Goal: Communication & Community: Participate in discussion

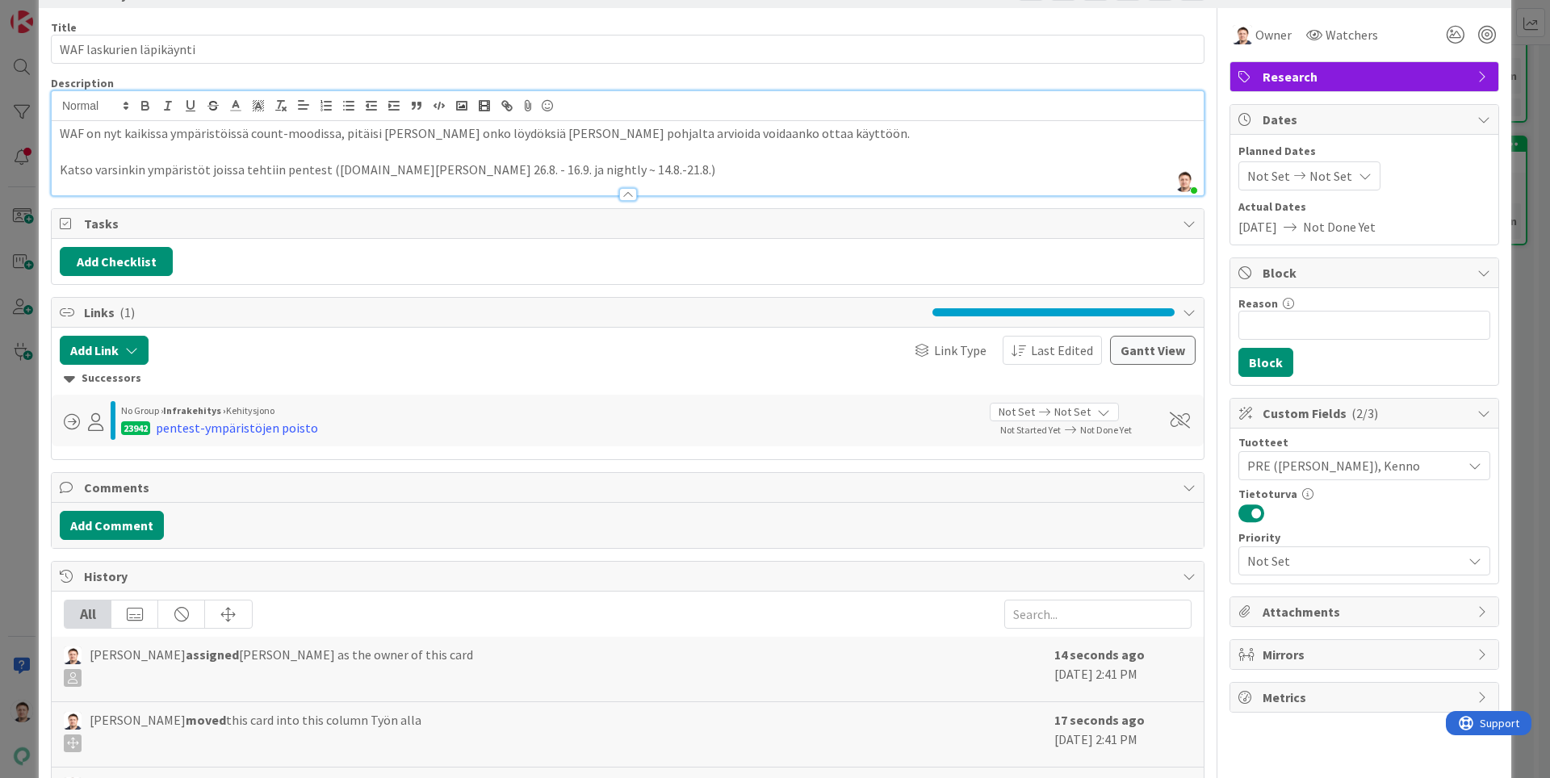
scroll to position [25, 0]
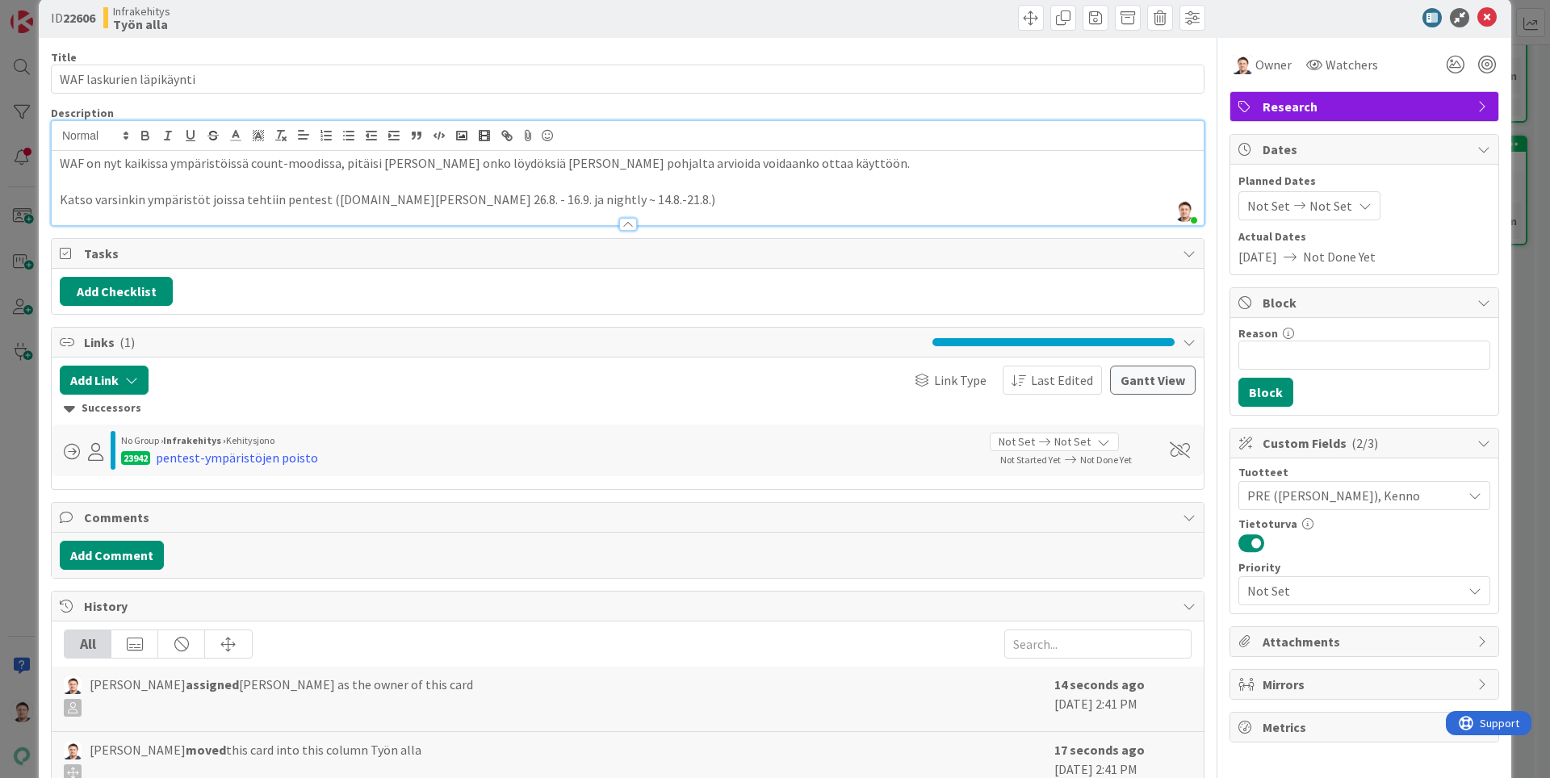
drag, startPoint x: 1345, startPoint y: 639, endPoint x: 1343, endPoint y: 651, distance: 12.3
click at [1344, 646] on span "Attachments" at bounding box center [1365, 641] width 207 height 19
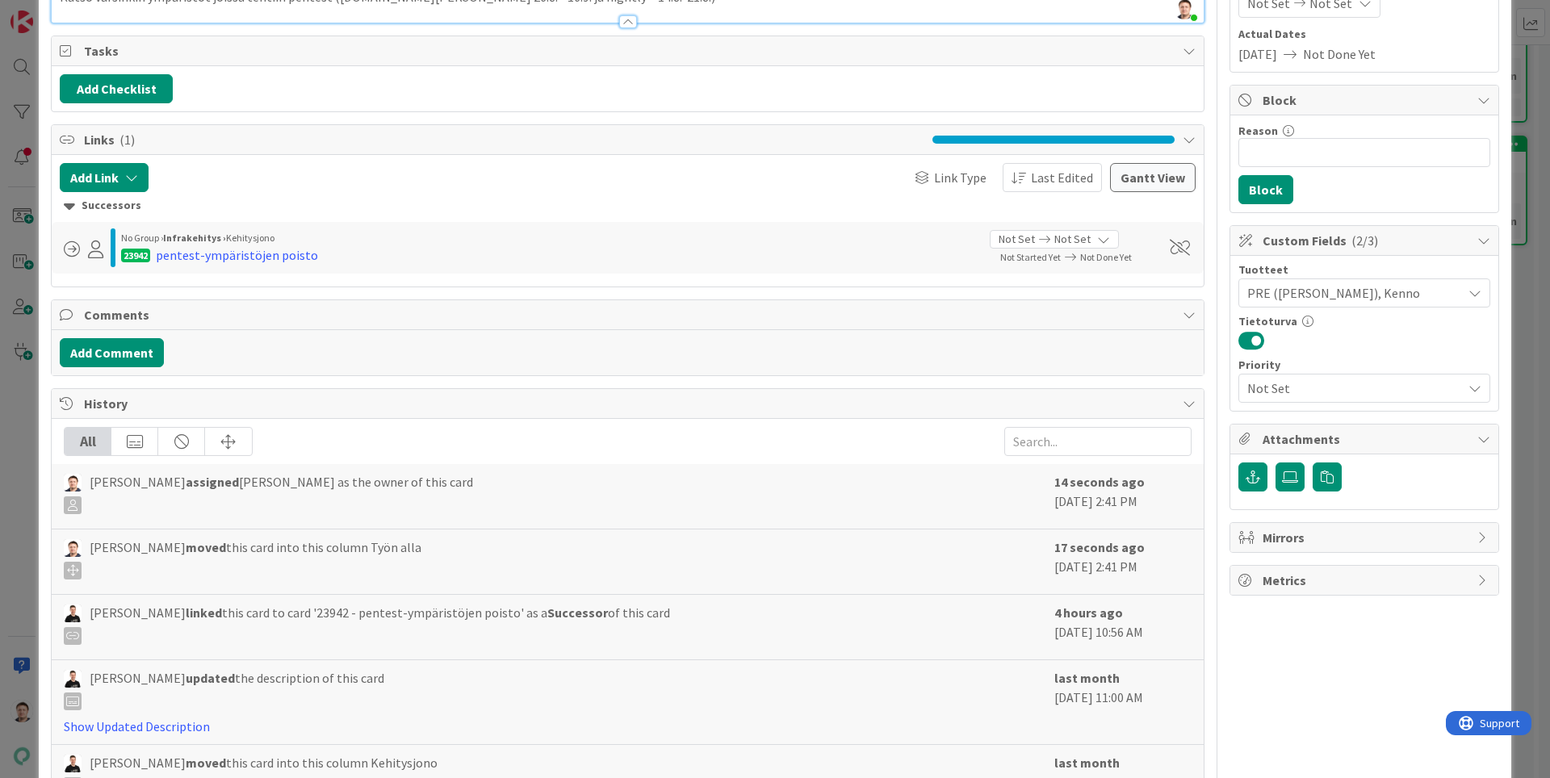
scroll to position [228, 0]
click at [134, 352] on button "Add Comment" at bounding box center [112, 351] width 104 height 29
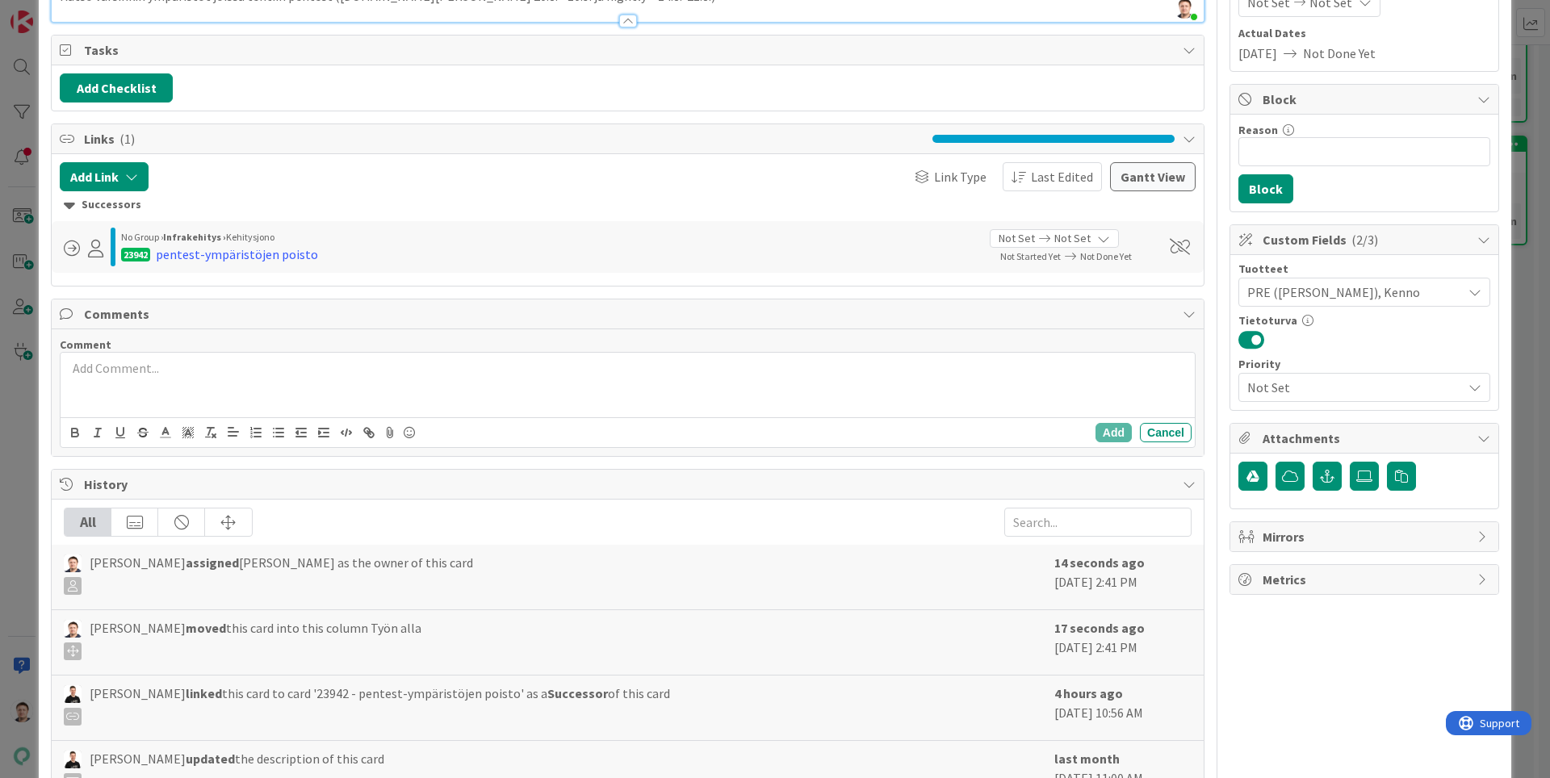
click at [270, 384] on div at bounding box center [628, 385] width 1134 height 65
click at [384, 435] on icon at bounding box center [389, 432] width 19 height 23
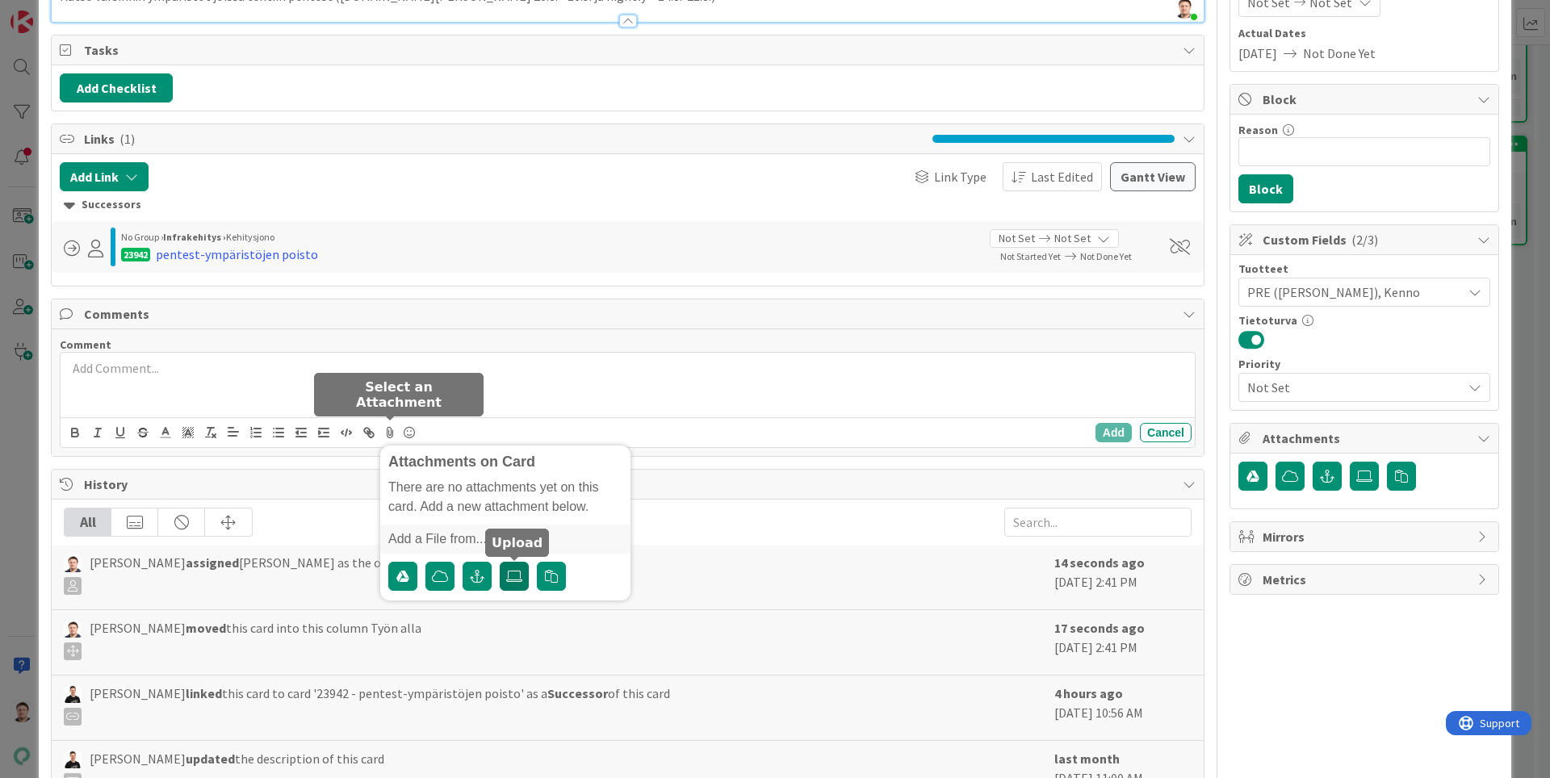
click at [511, 579] on icon at bounding box center [514, 576] width 16 height 13
click at [500, 562] on input "file" at bounding box center [500, 562] width 0 height 0
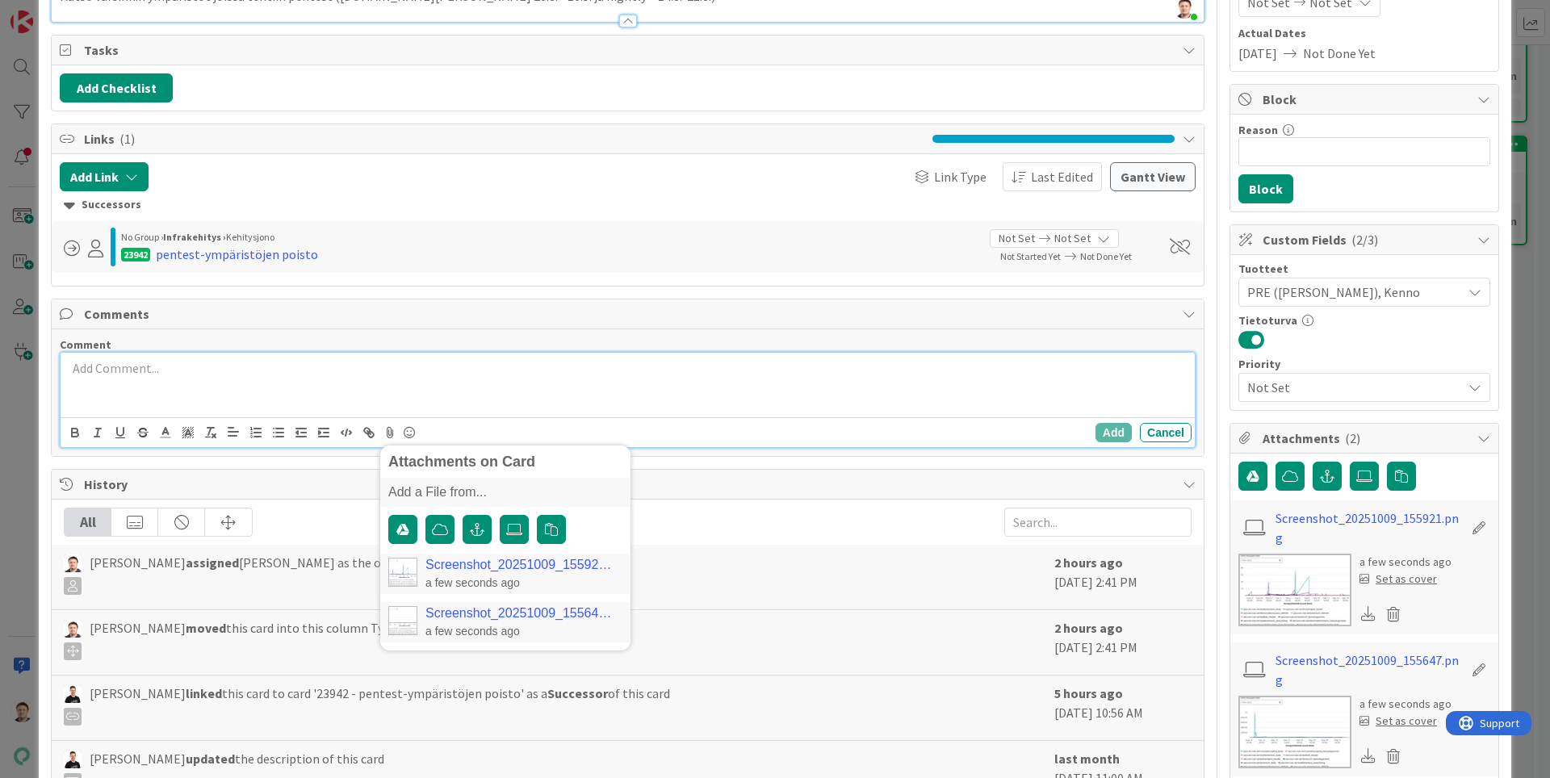
click at [183, 375] on p at bounding box center [627, 368] width 1121 height 19
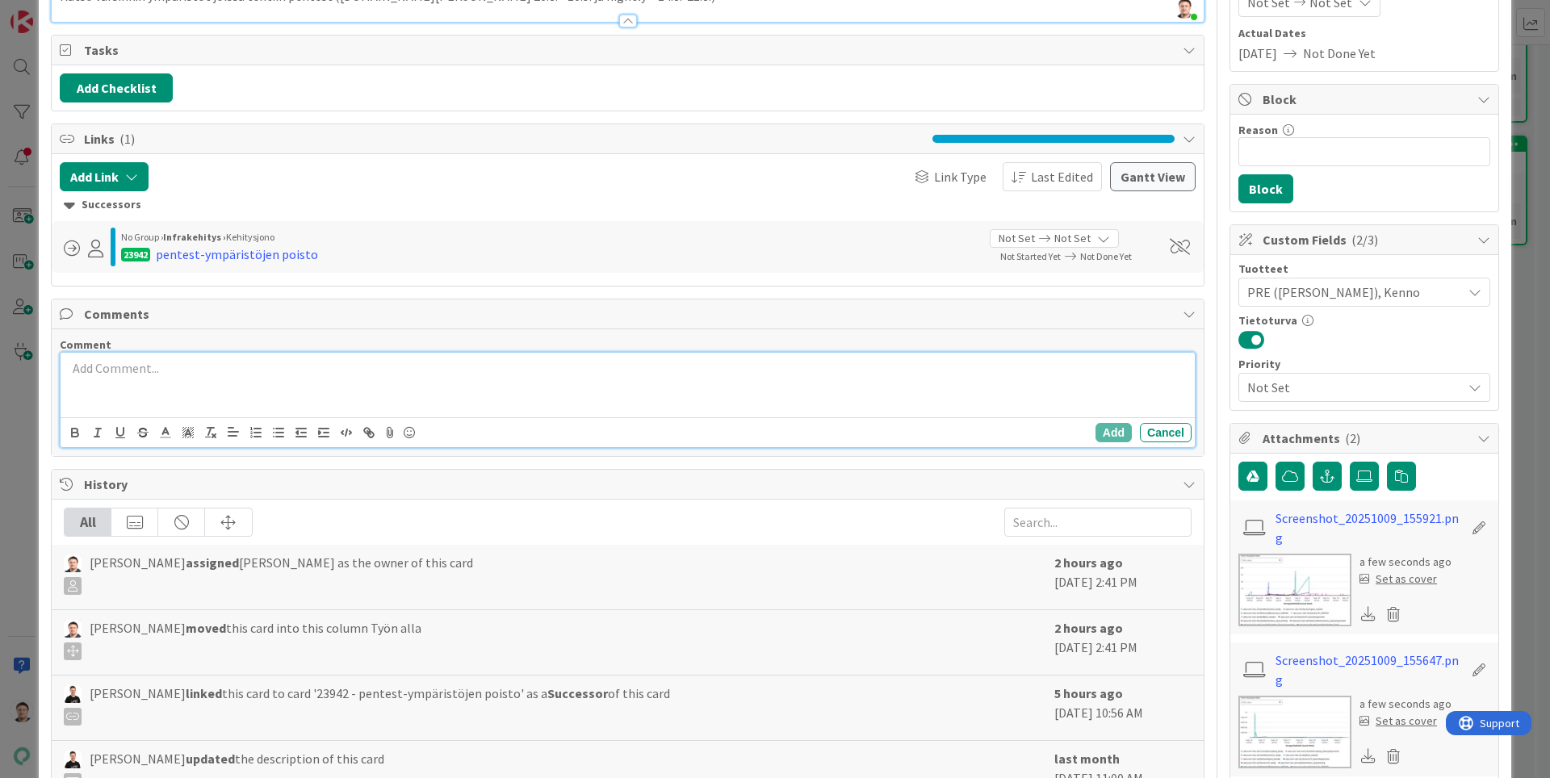
click at [184, 375] on p at bounding box center [627, 368] width 1121 height 19
click at [628, 404] on div at bounding box center [628, 385] width 1134 height 65
click at [390, 432] on icon at bounding box center [389, 432] width 19 height 23
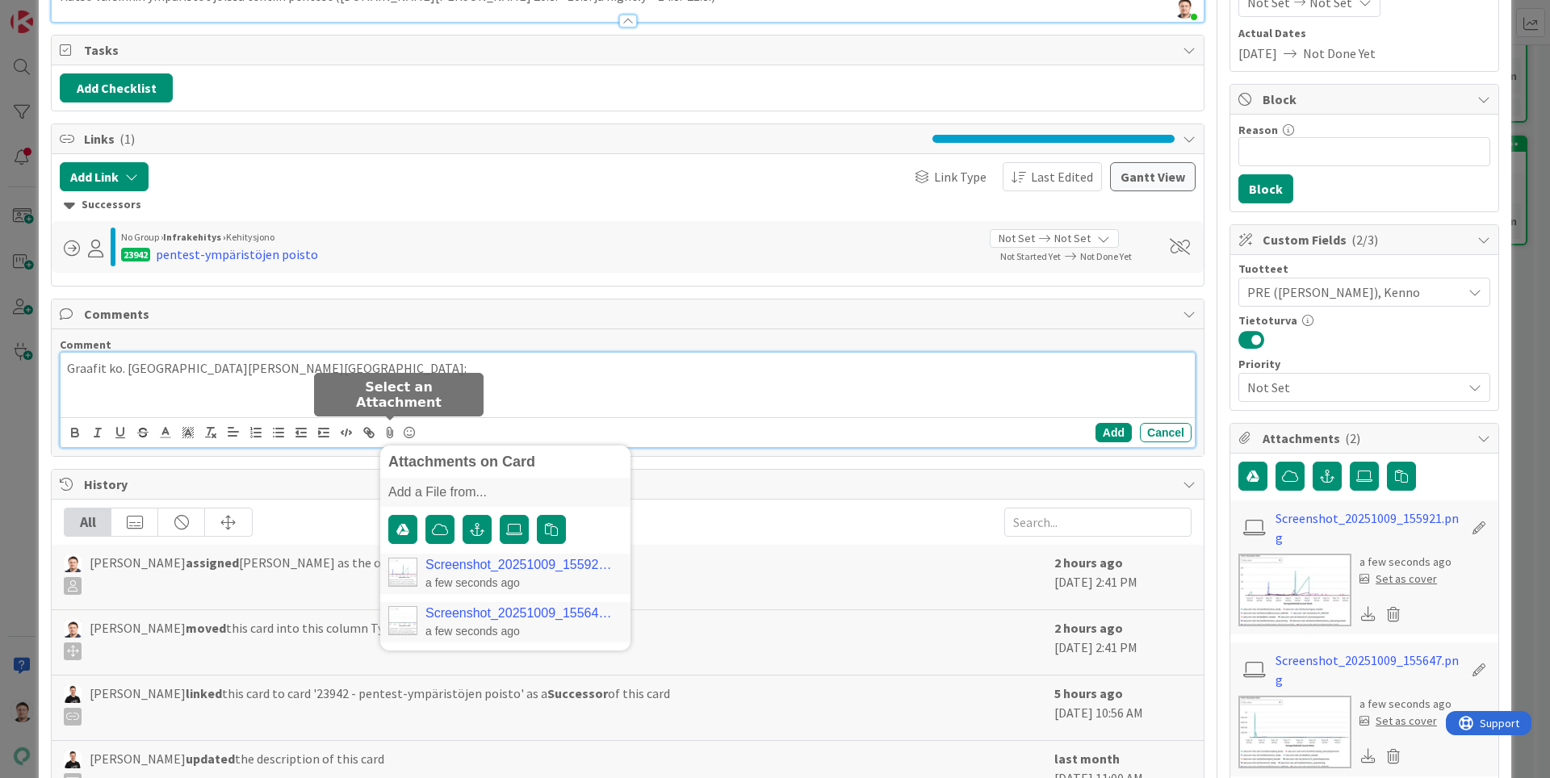
click at [516, 607] on link "Screenshot_20251009_155647.png" at bounding box center [520, 613] width 190 height 15
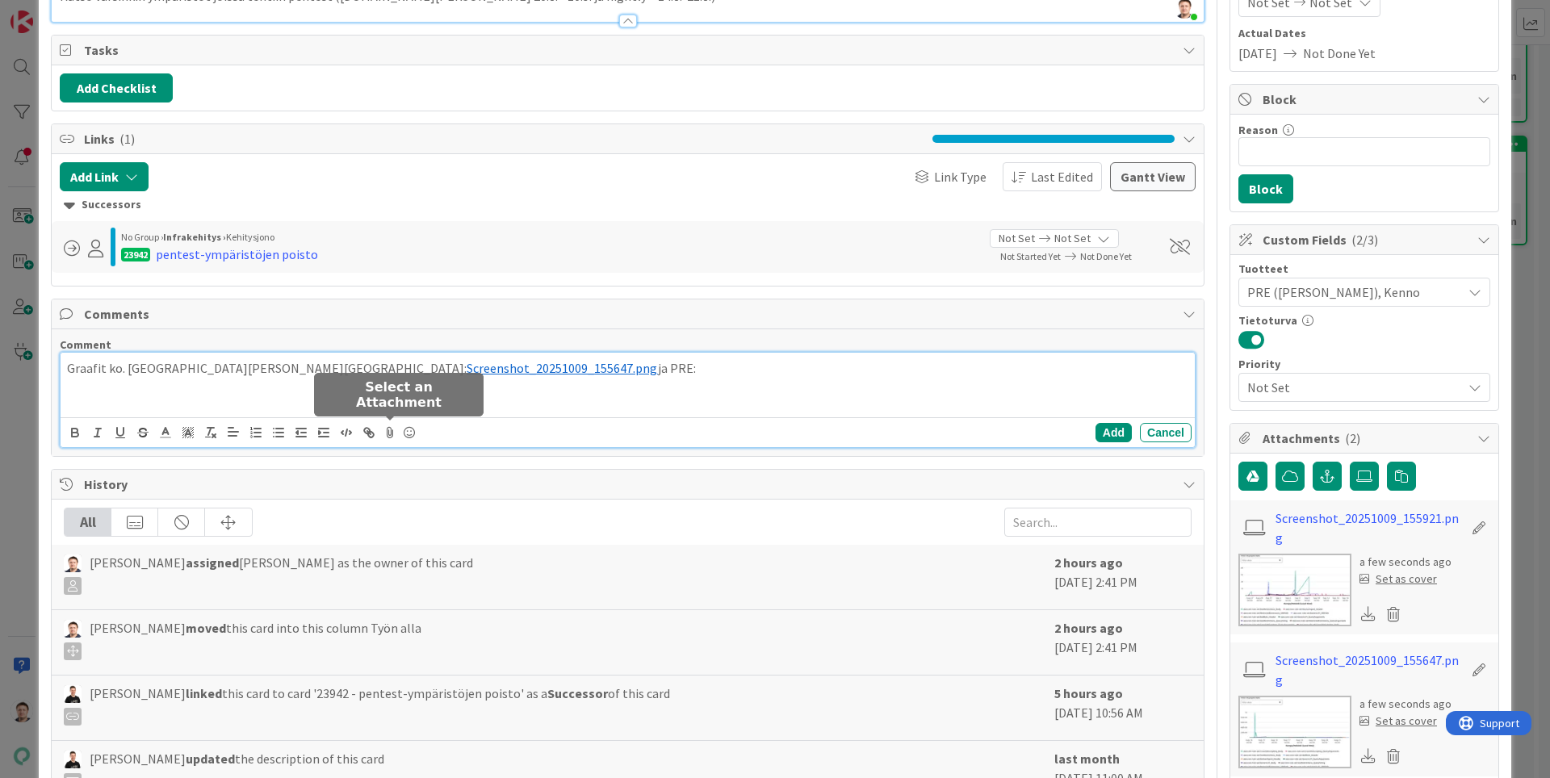
click at [384, 429] on icon at bounding box center [389, 432] width 19 height 23
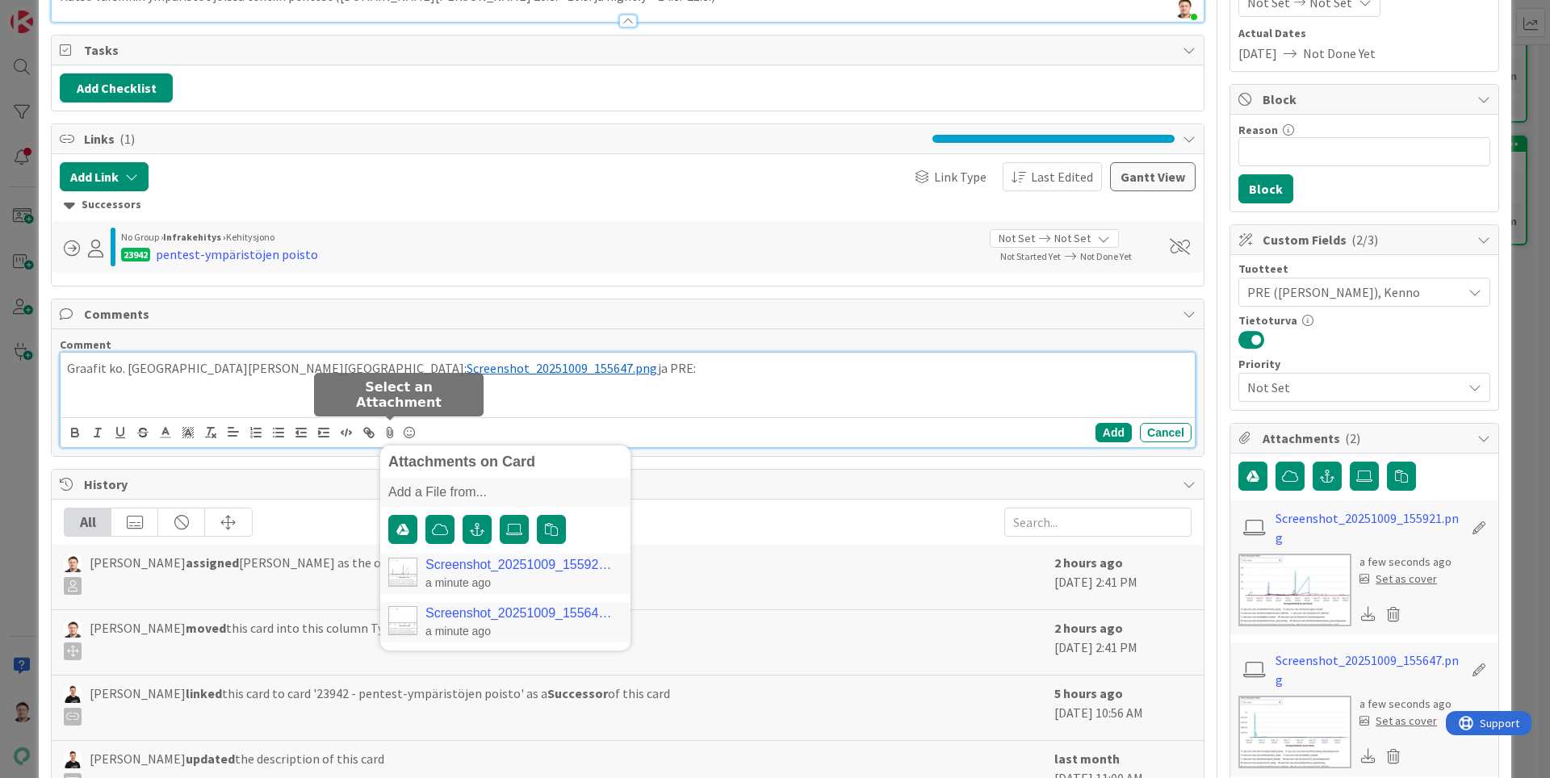
click at [497, 565] on link "Screenshot_20251009_155921.png" at bounding box center [520, 565] width 190 height 15
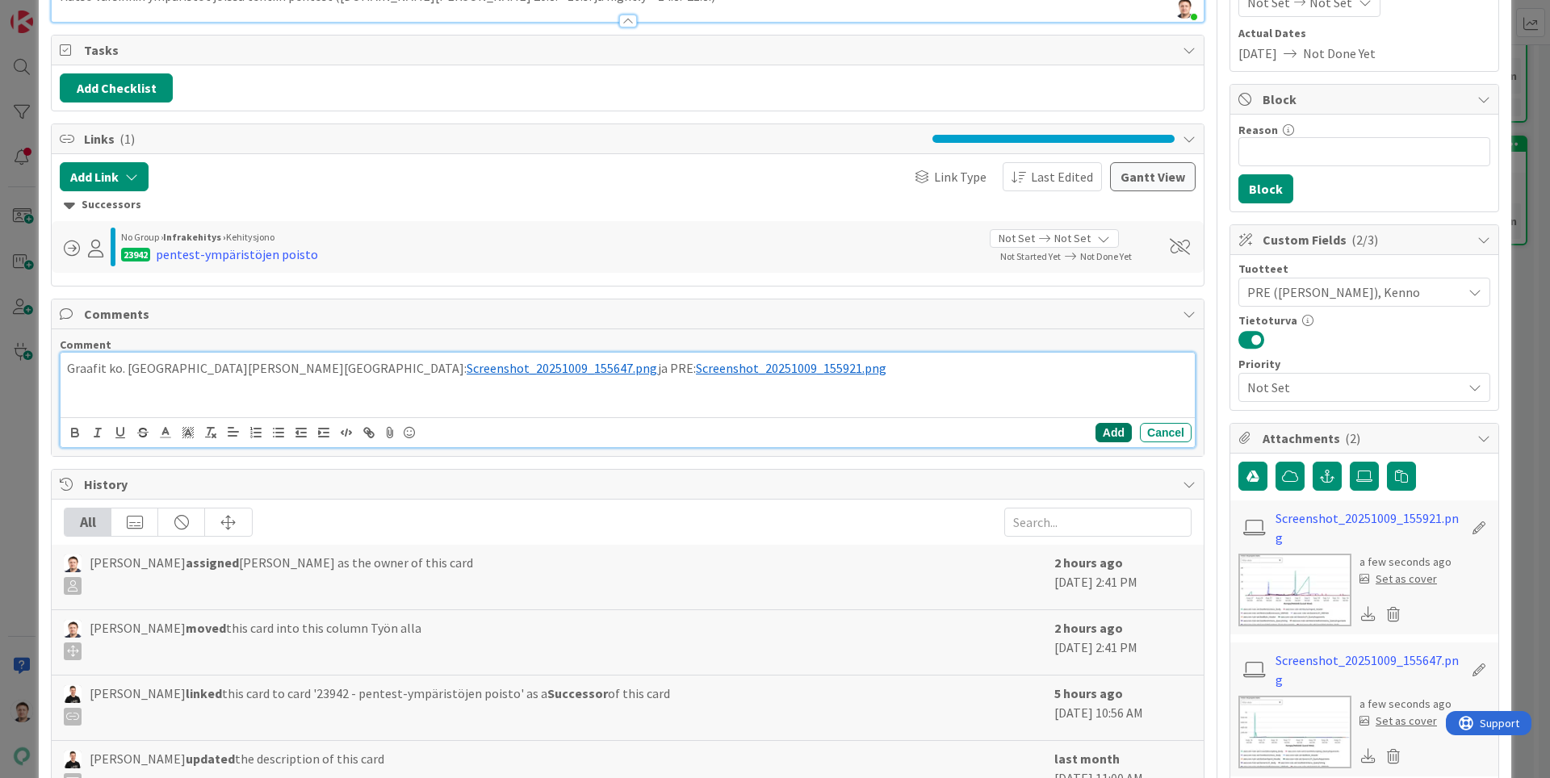
click at [1117, 429] on button "Add" at bounding box center [1113, 432] width 36 height 19
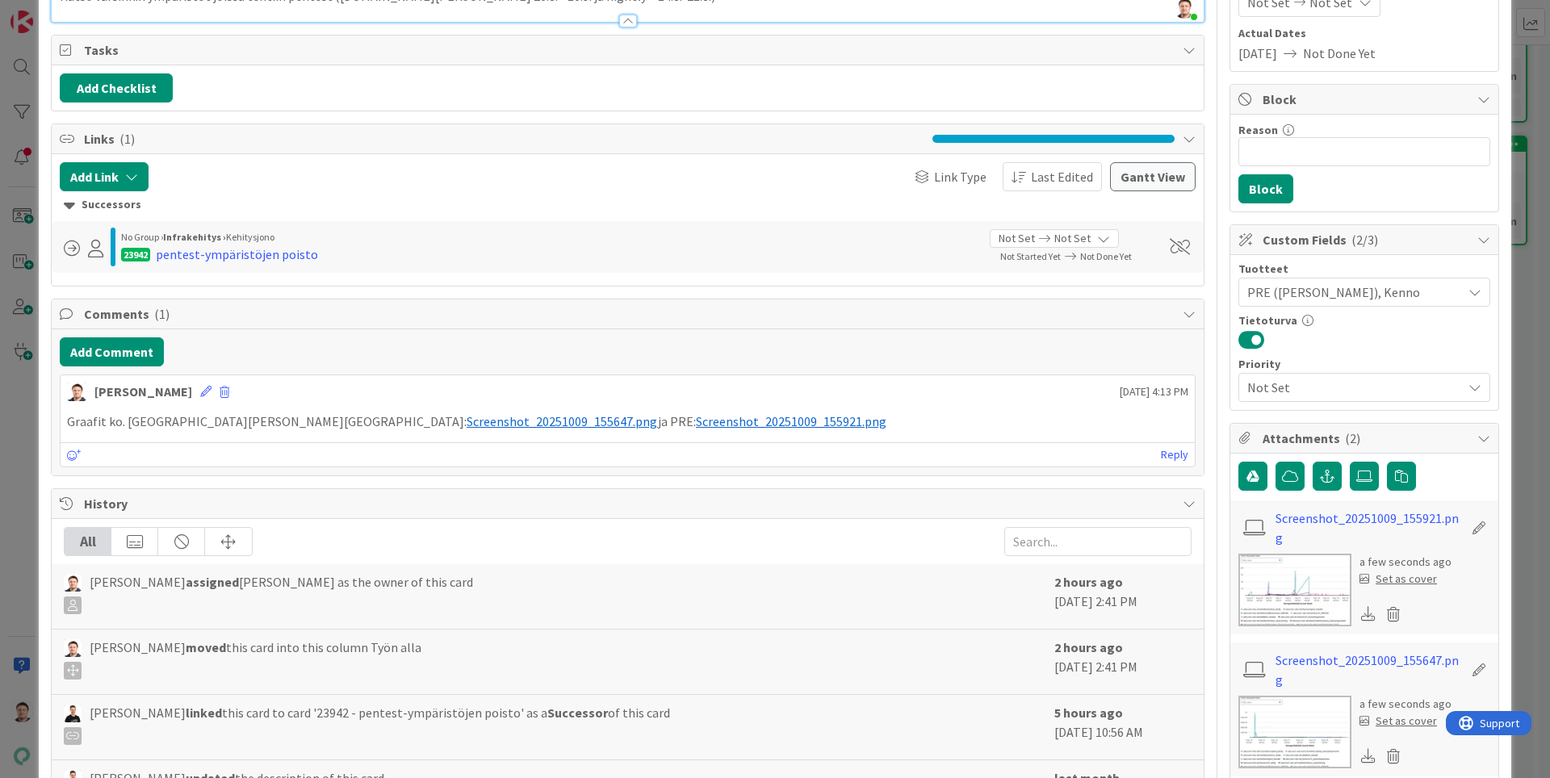
click at [1276, 582] on img at bounding box center [1294, 590] width 113 height 73
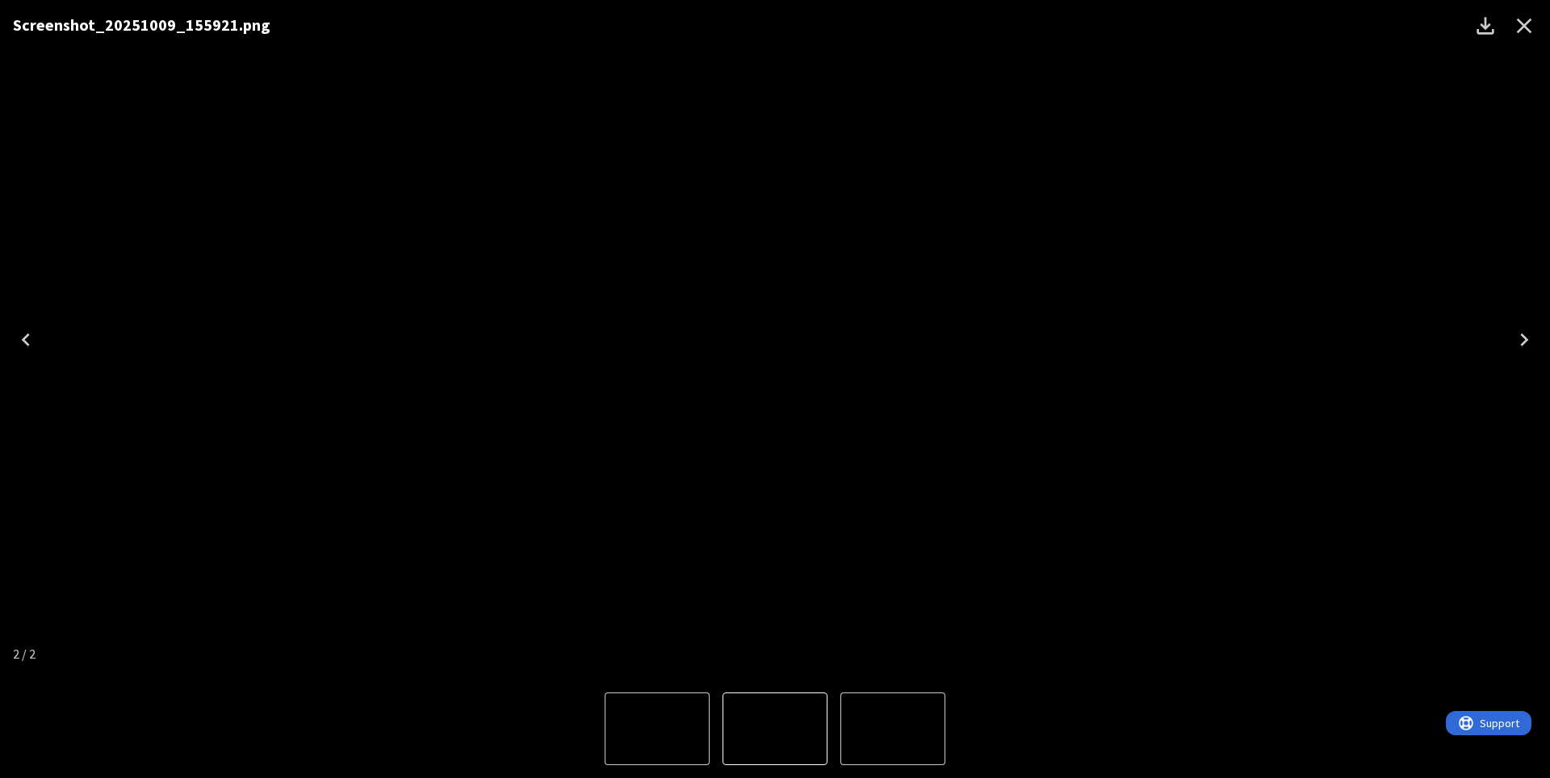
click at [1534, 346] on icon "Next" at bounding box center [1524, 340] width 26 height 26
click at [1525, 29] on icon "Close" at bounding box center [1524, 26] width 26 height 26
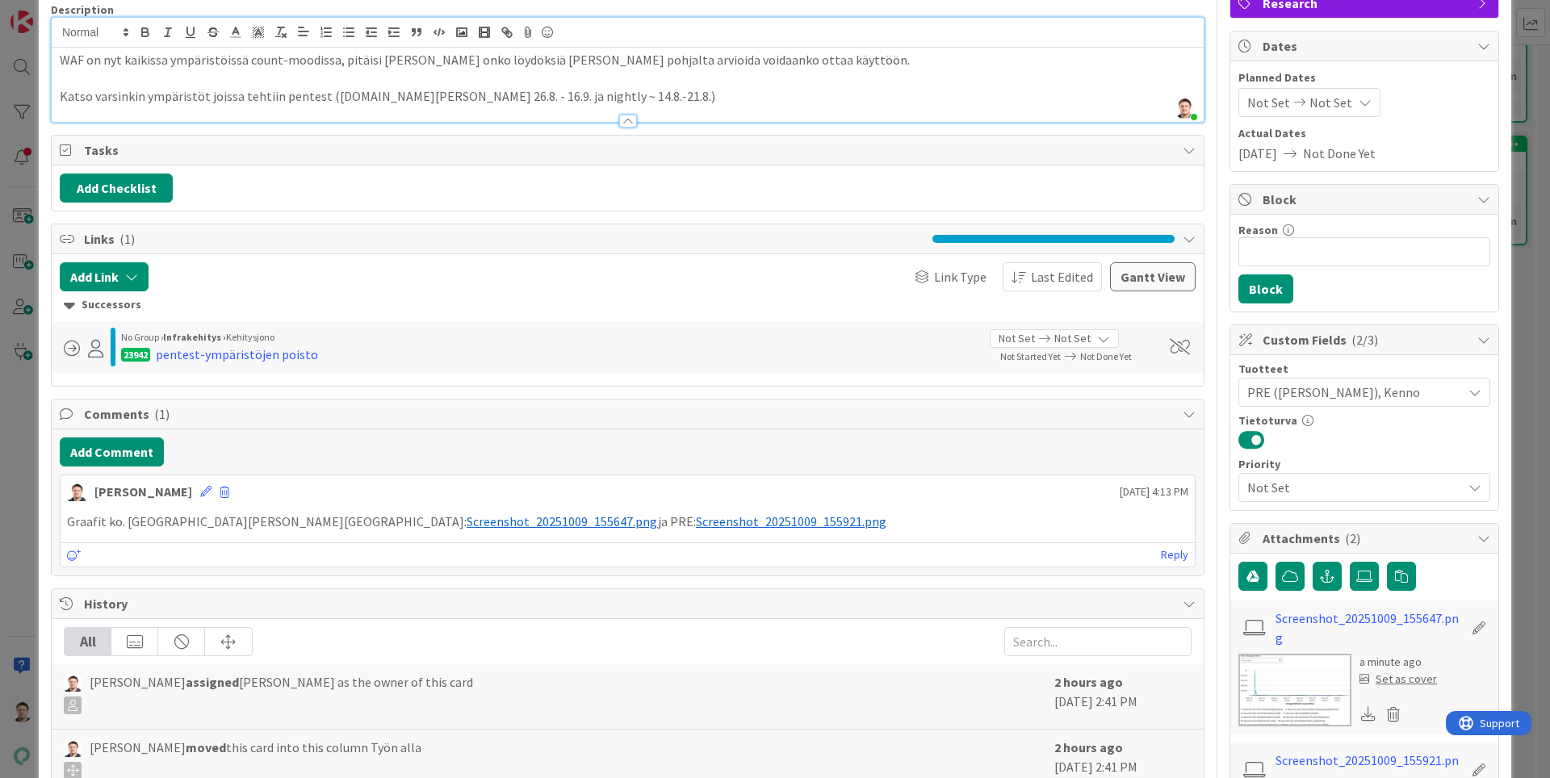
scroll to position [126, 0]
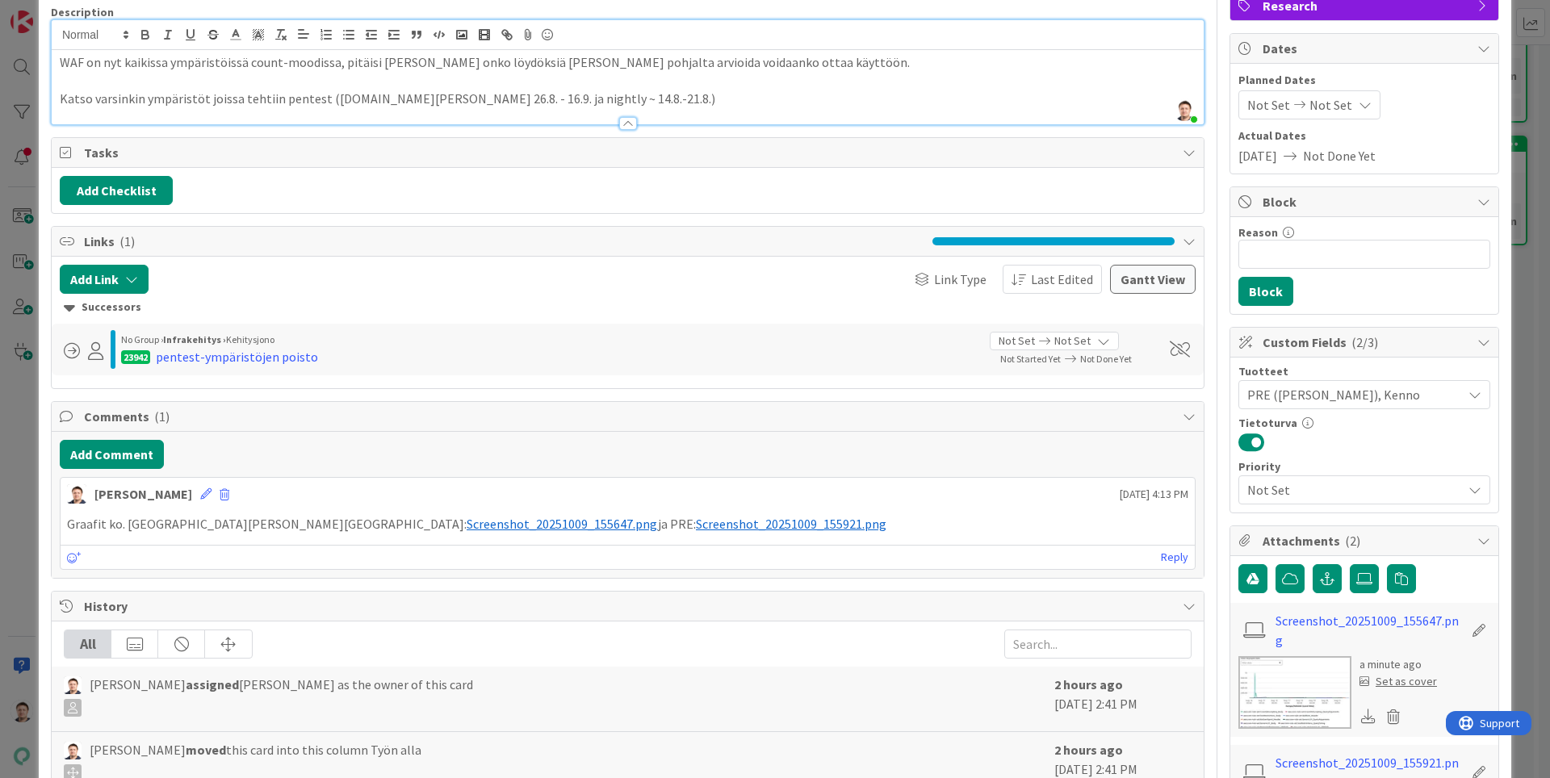
click at [783, 362] on div "23942 pentest-ympäristöjen poisto" at bounding box center [549, 356] width 856 height 19
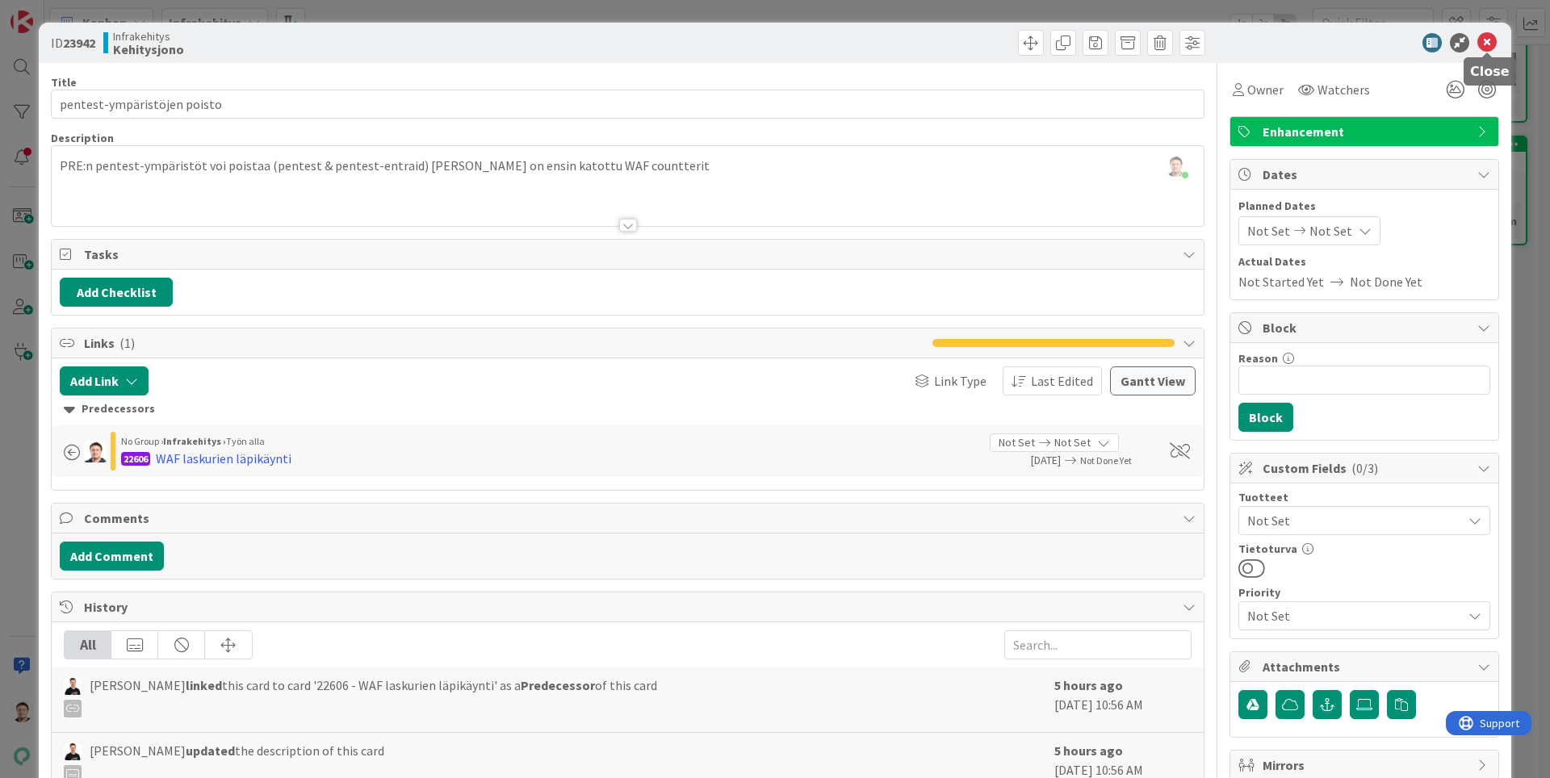
click at [1483, 42] on icon at bounding box center [1486, 42] width 19 height 19
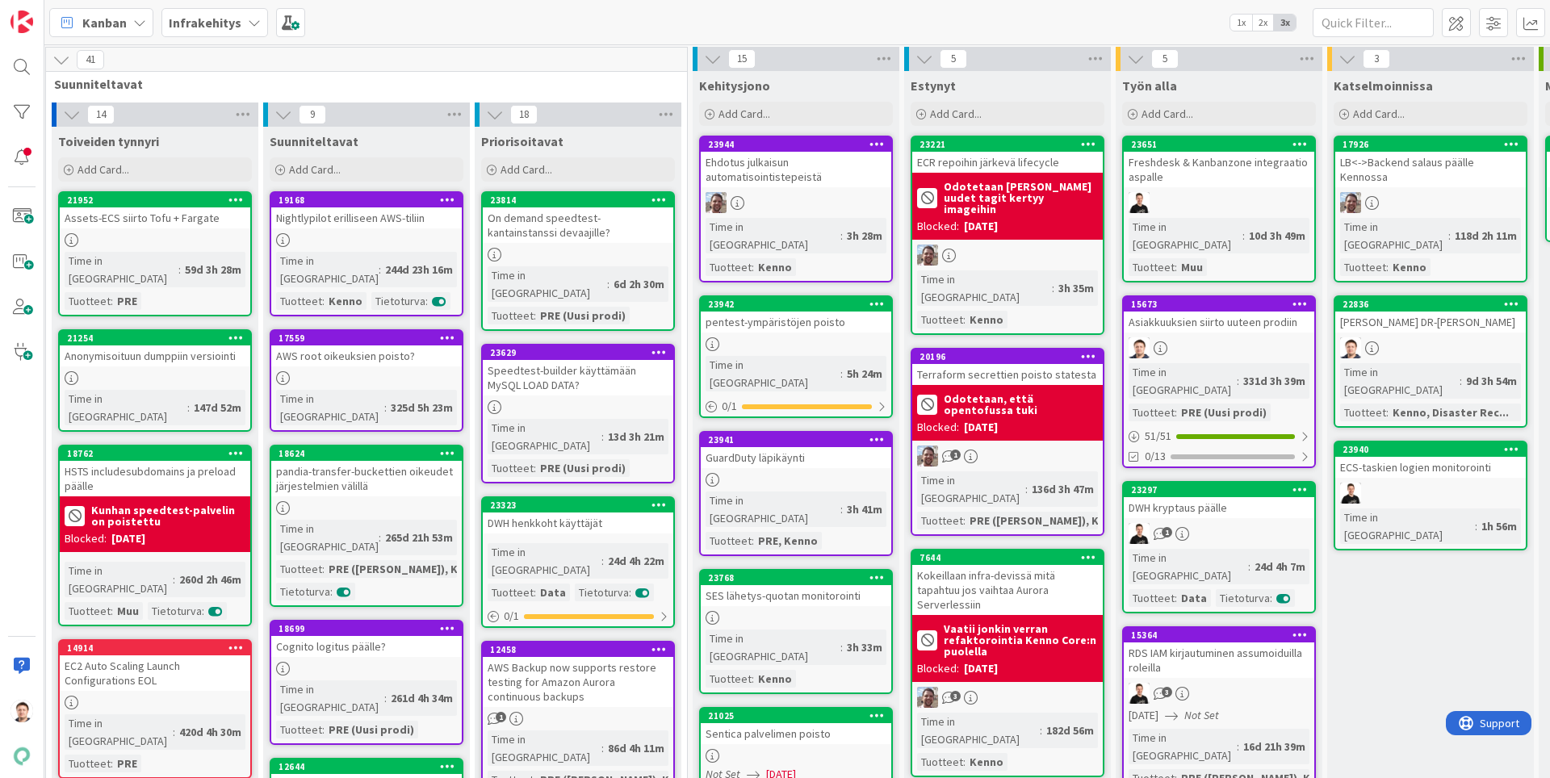
scroll to position [307, 5]
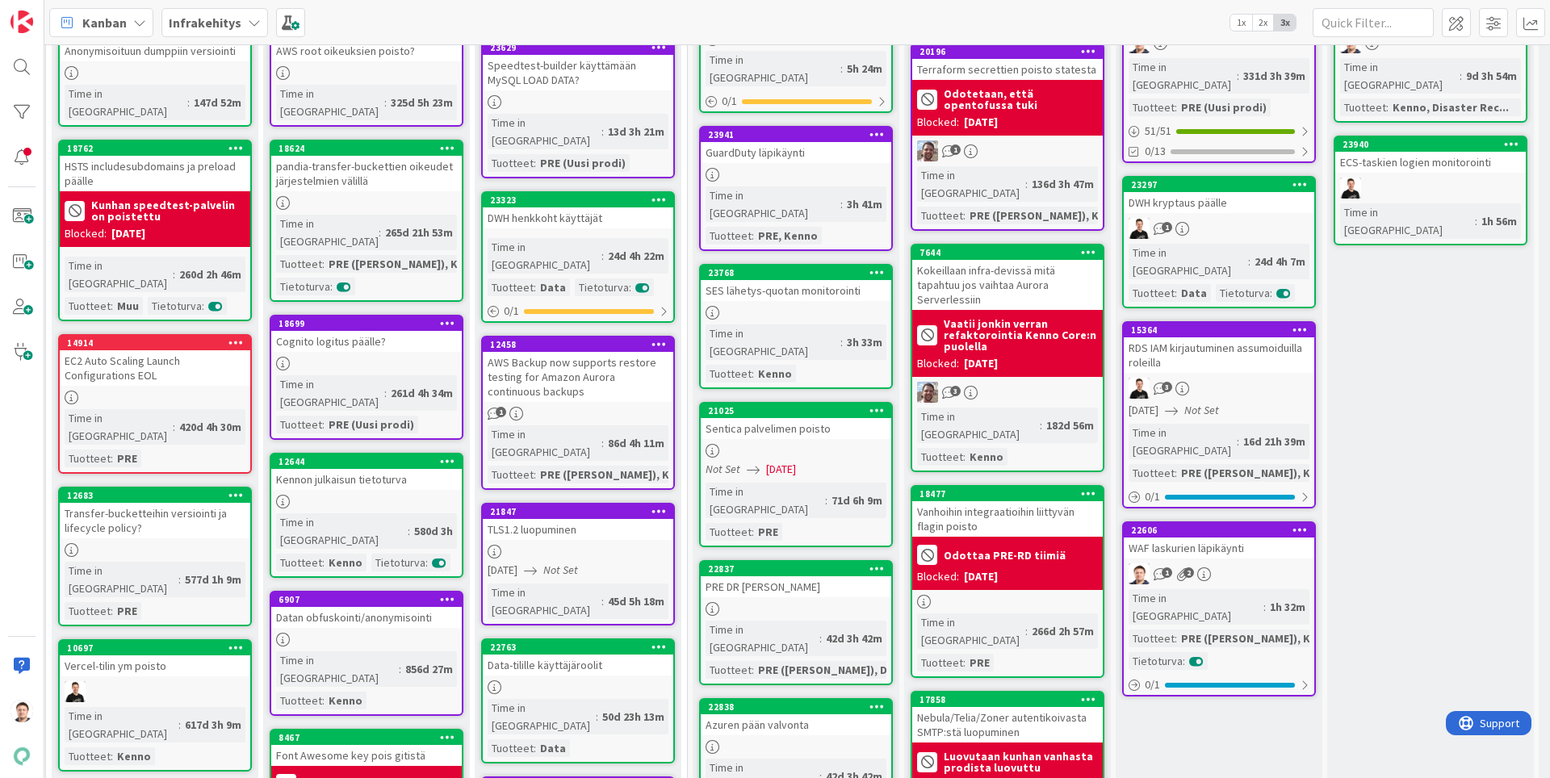
click at [1248, 563] on div "1 2" at bounding box center [1218, 573] width 190 height 21
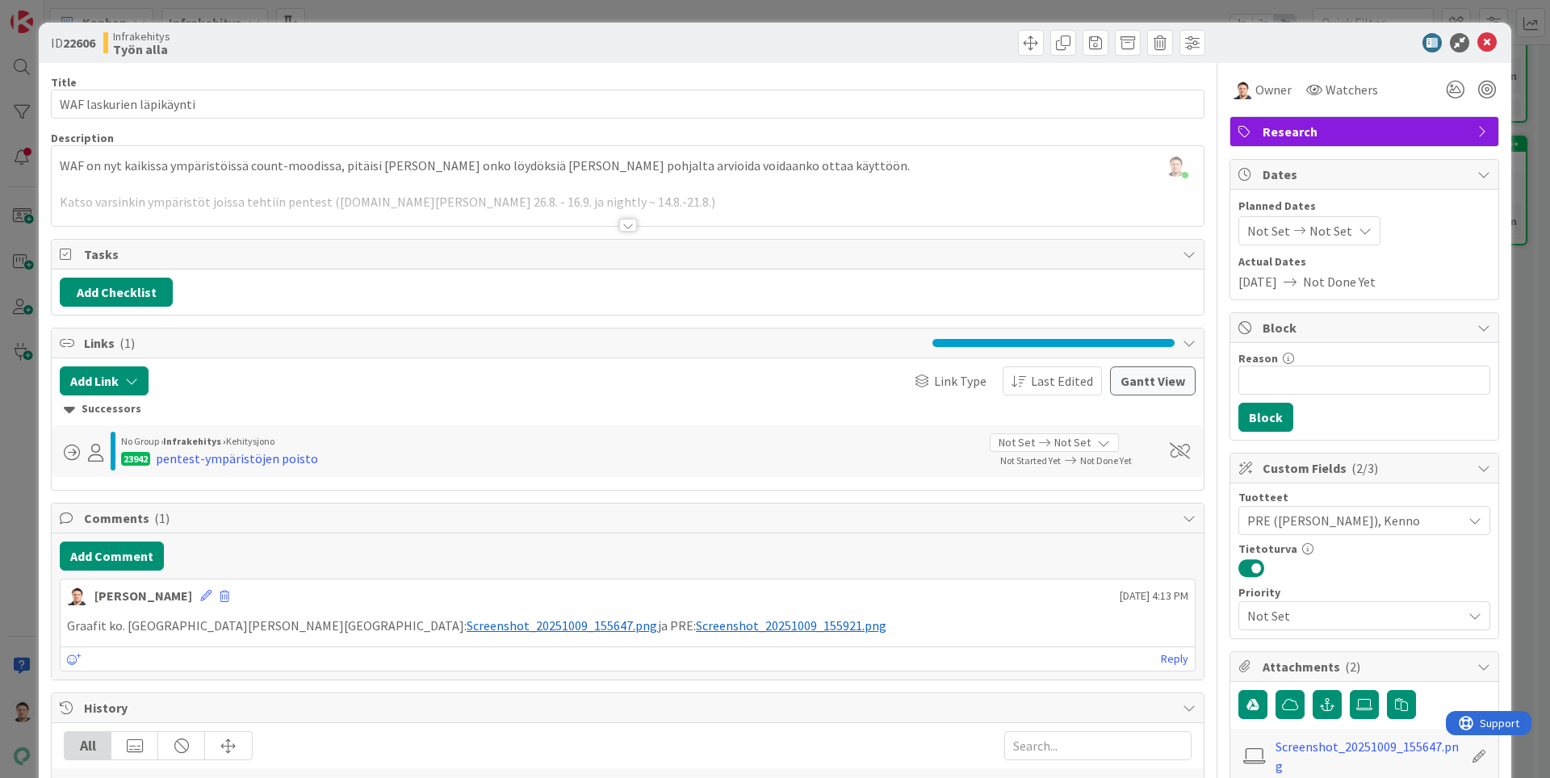
click at [630, 225] on div at bounding box center [628, 225] width 18 height 13
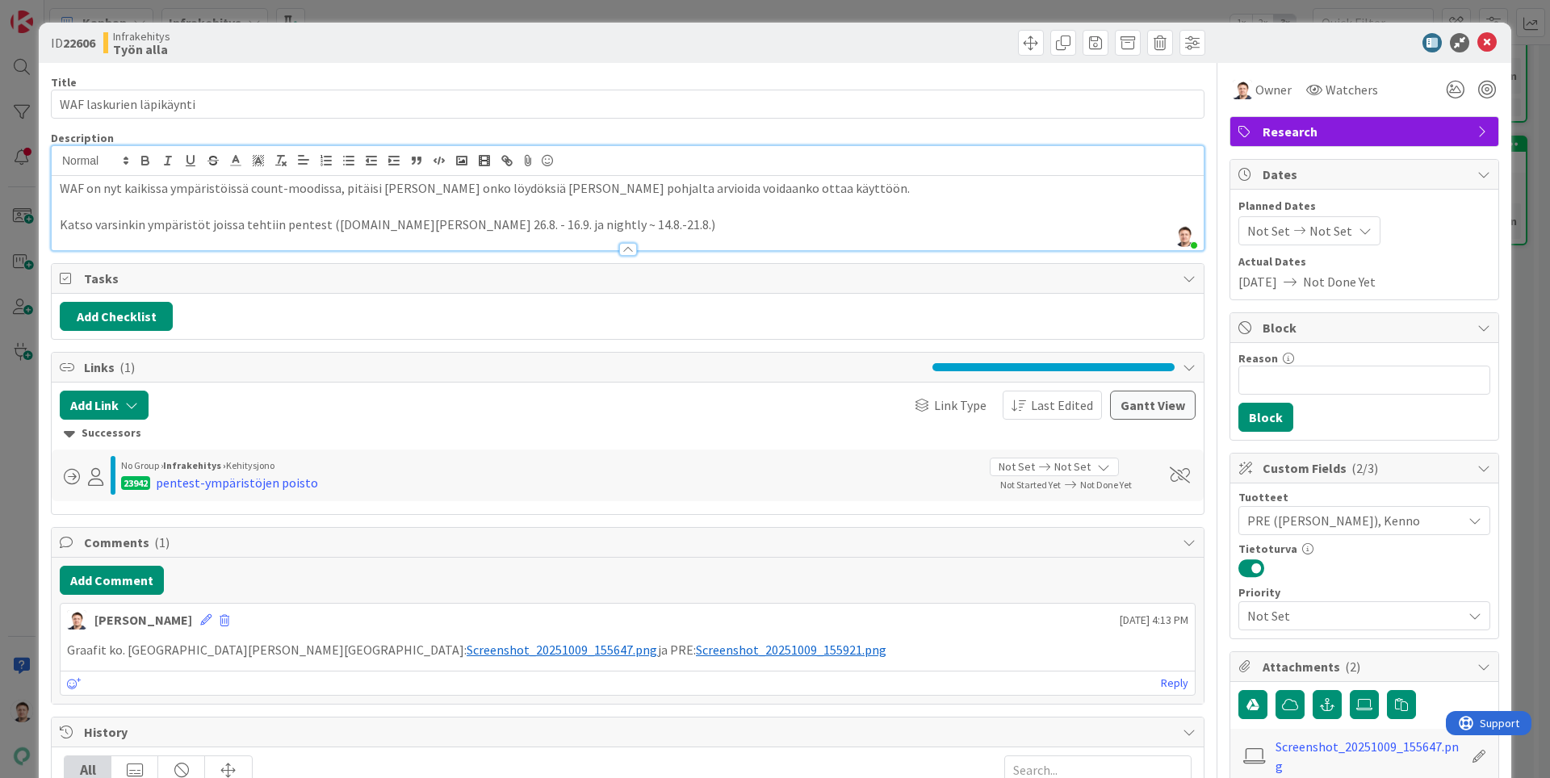
click at [630, 226] on p "Katso varsinkin ympäristöt joissa tehtiin pentest ([DOMAIN_NAME][PERSON_NAME] 2…" at bounding box center [628, 224] width 1136 height 19
